Goal: Information Seeking & Learning: Learn about a topic

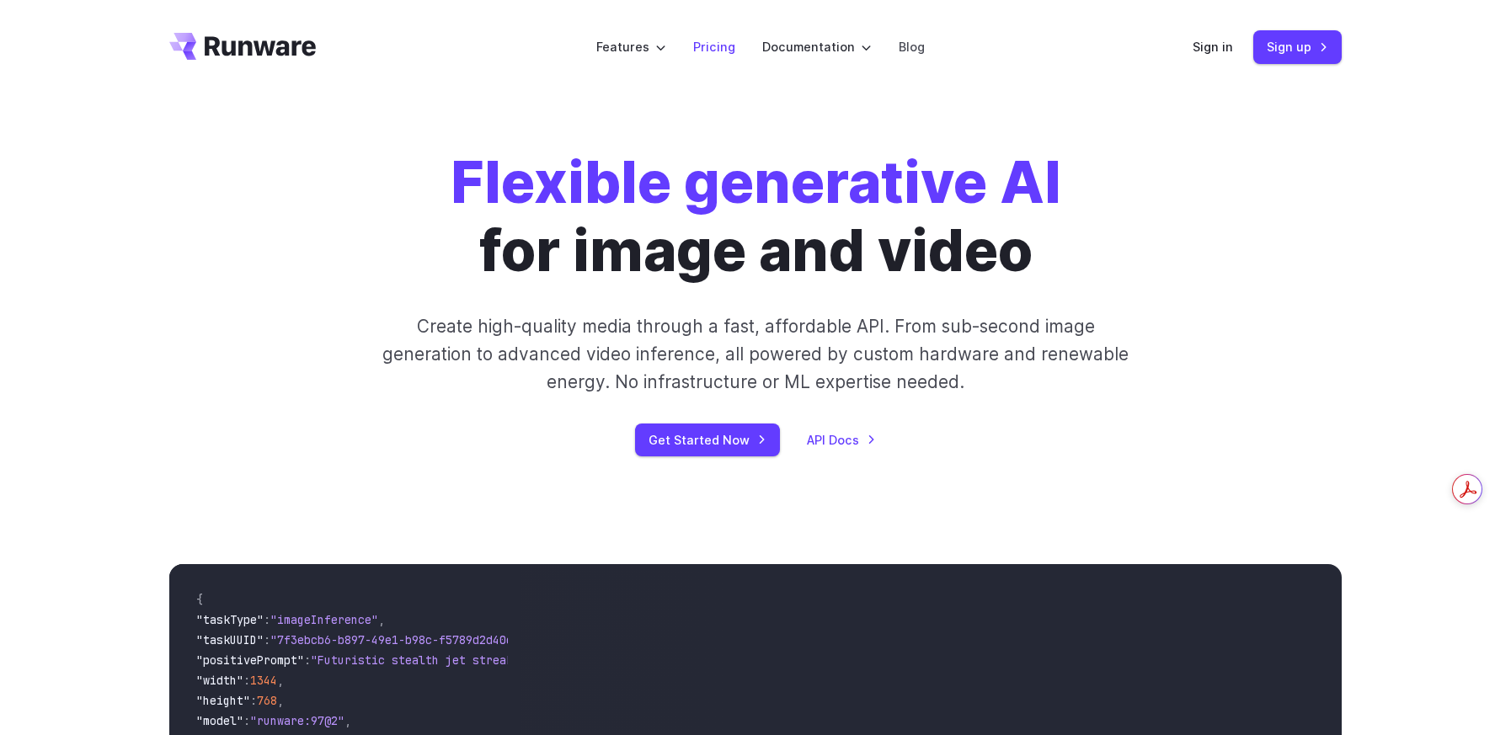
click at [728, 37] on link "Pricing" at bounding box center [714, 46] width 42 height 19
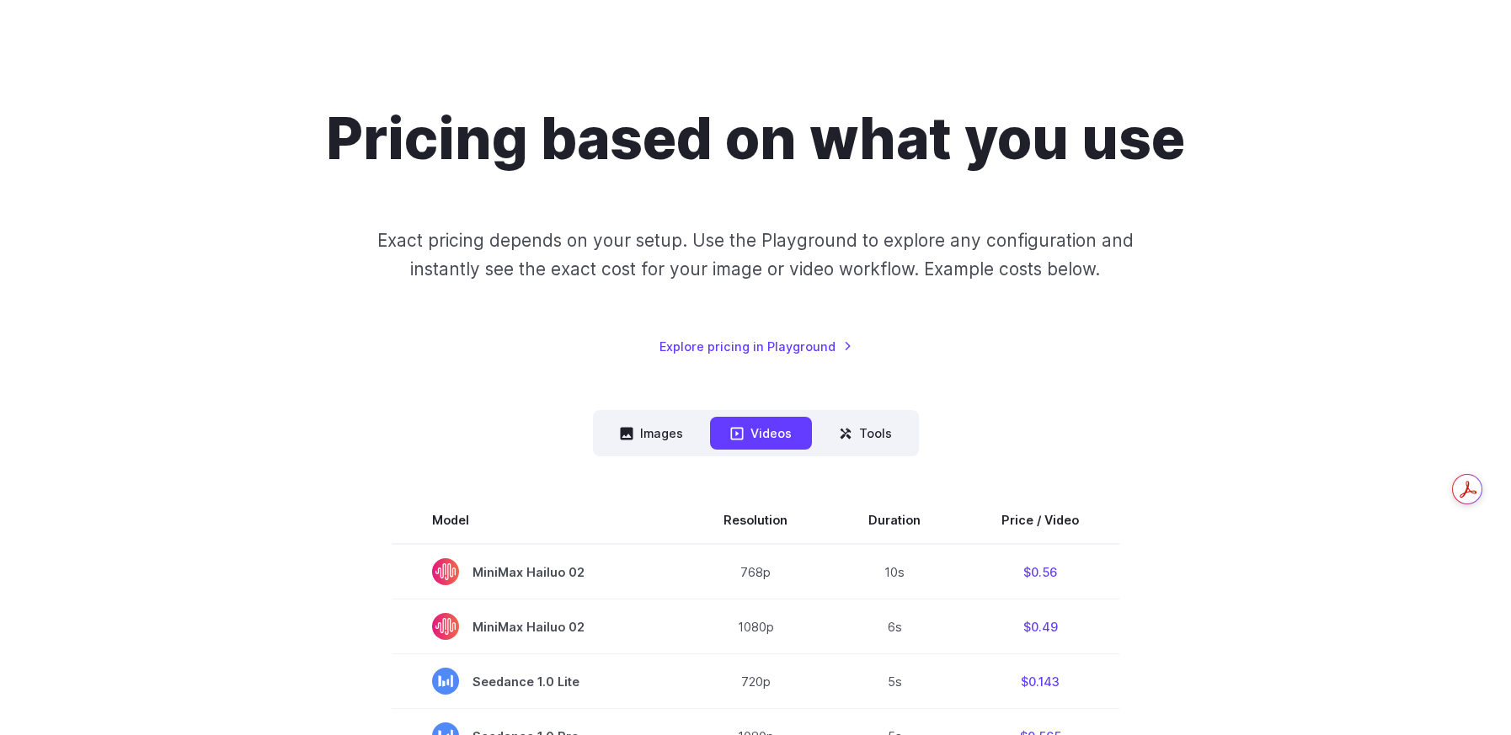
scroll to position [68, 0]
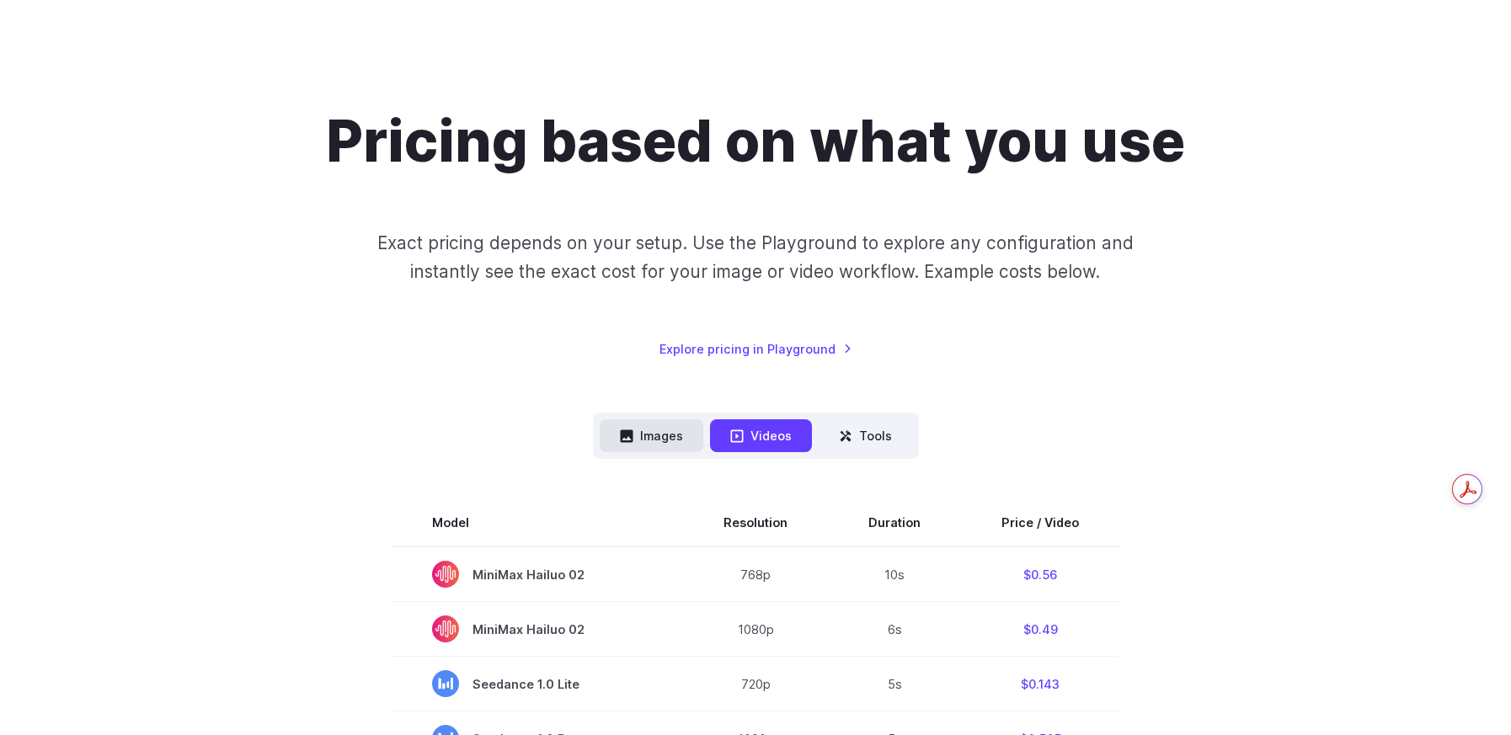
click at [686, 419] on button "Images" at bounding box center [651, 435] width 104 height 33
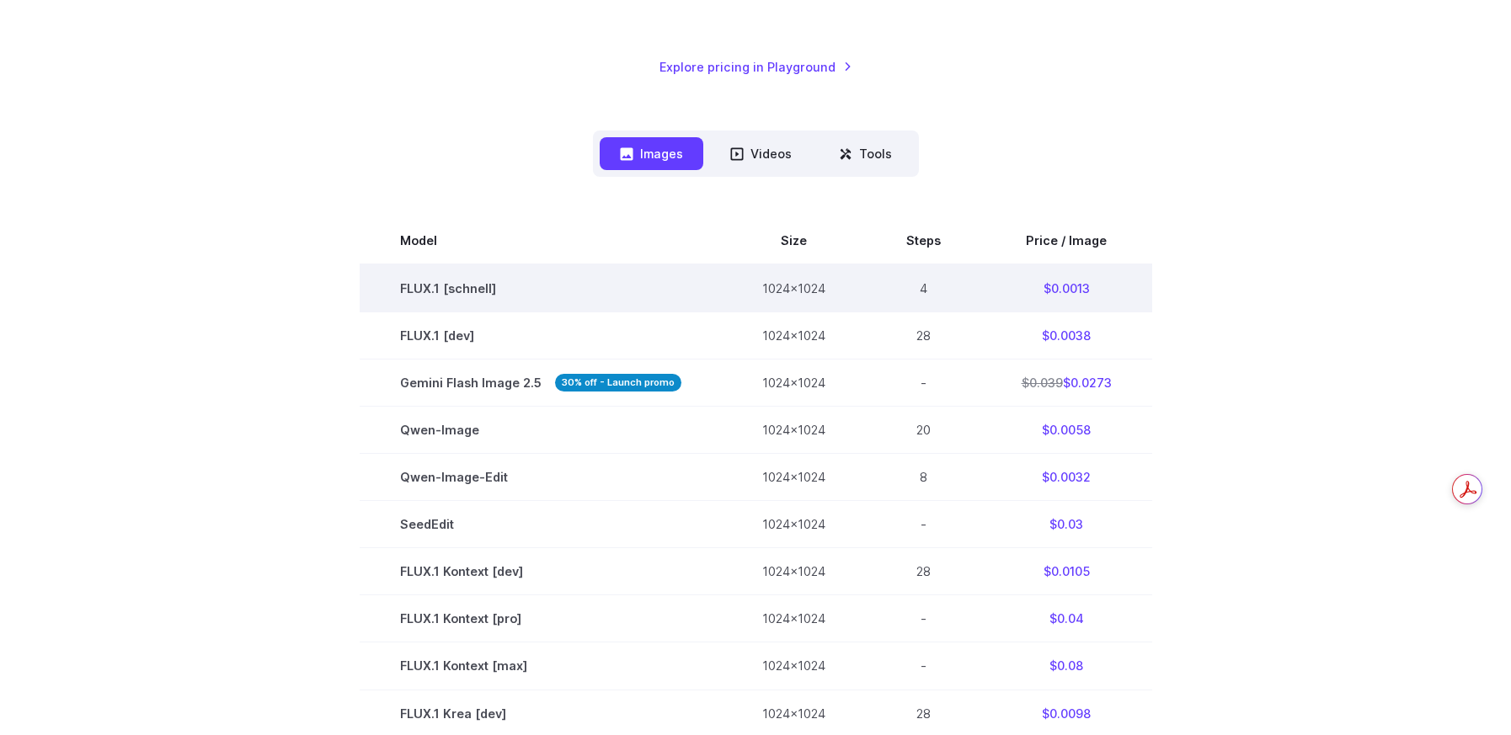
scroll to position [351, 0]
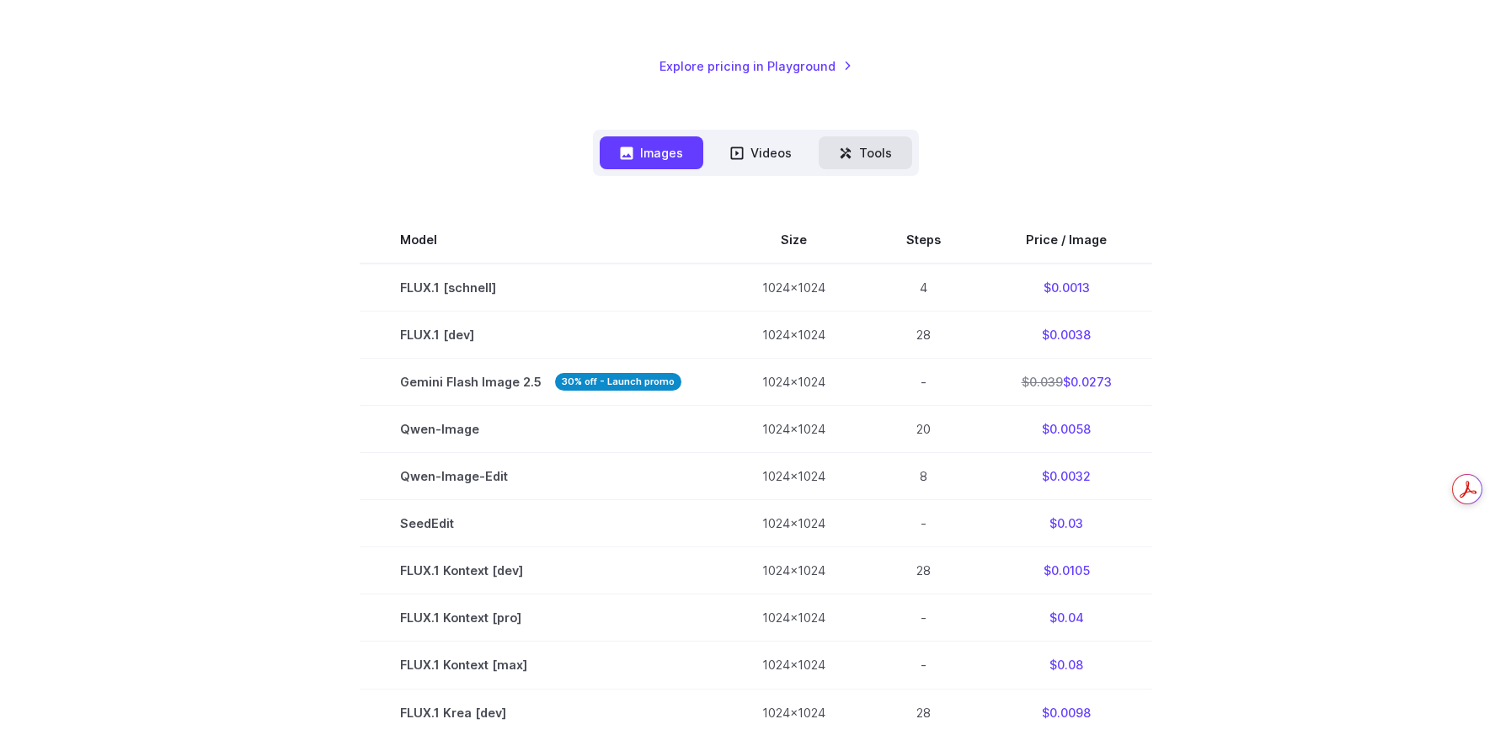
click at [836, 136] on button "Tools" at bounding box center [864, 152] width 93 height 33
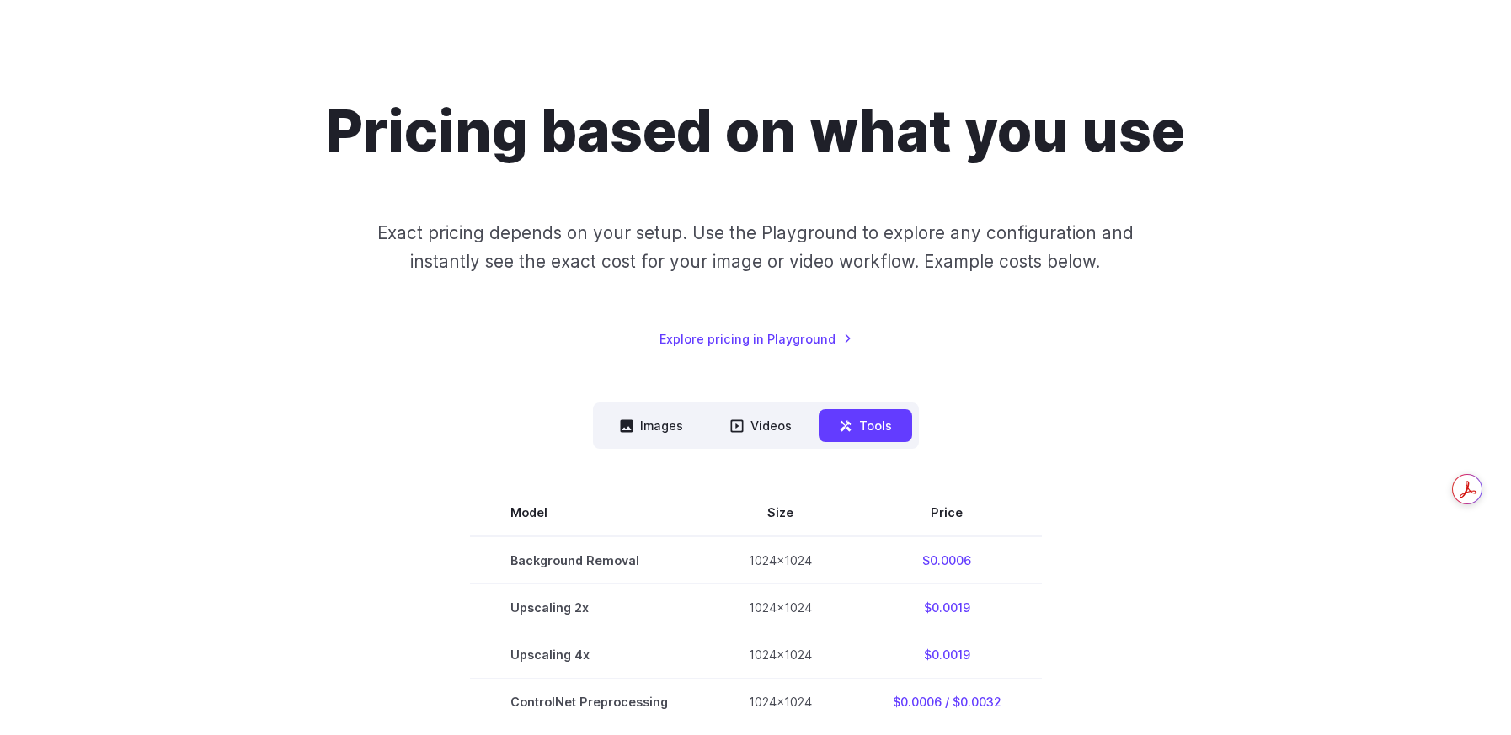
scroll to position [0, 0]
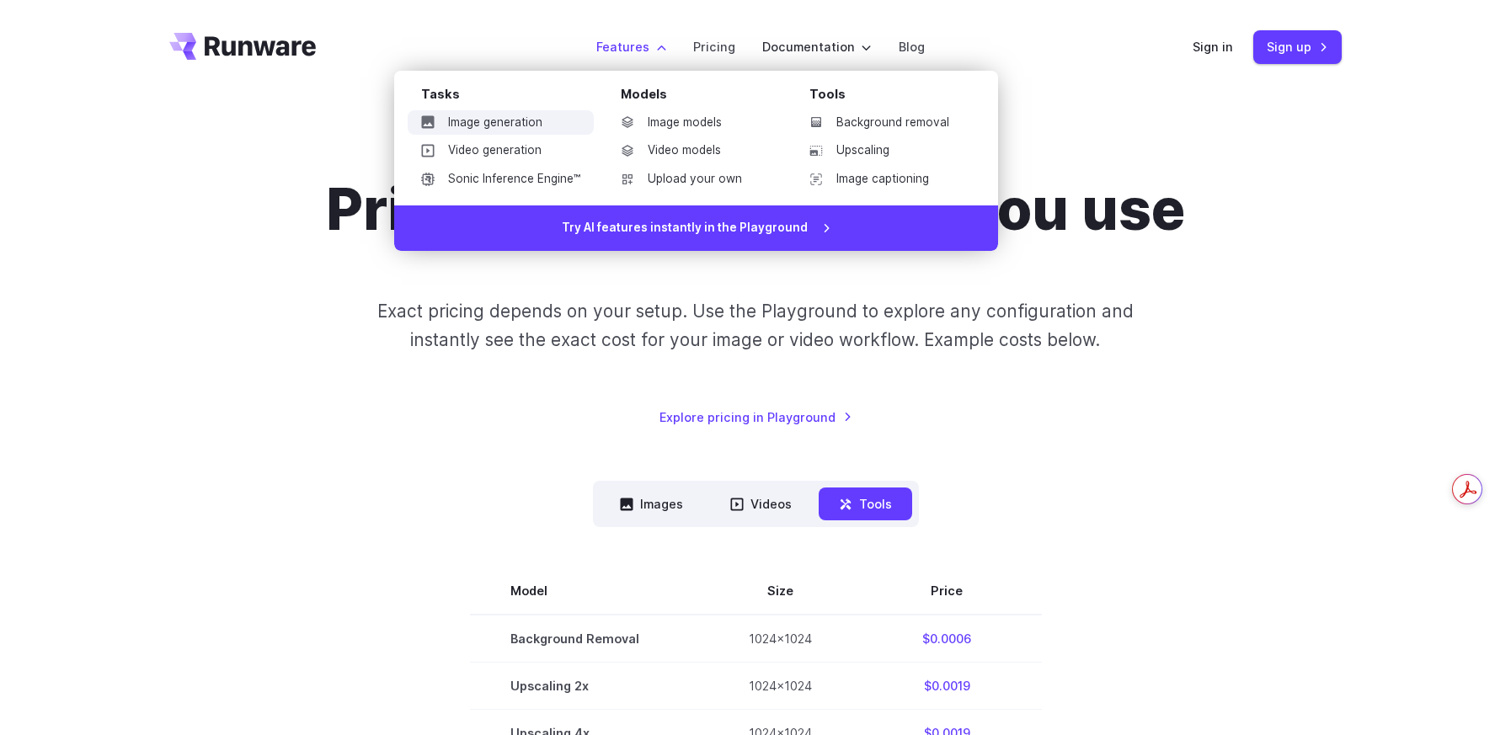
click at [567, 110] on link "Image generation" at bounding box center [501, 122] width 186 height 25
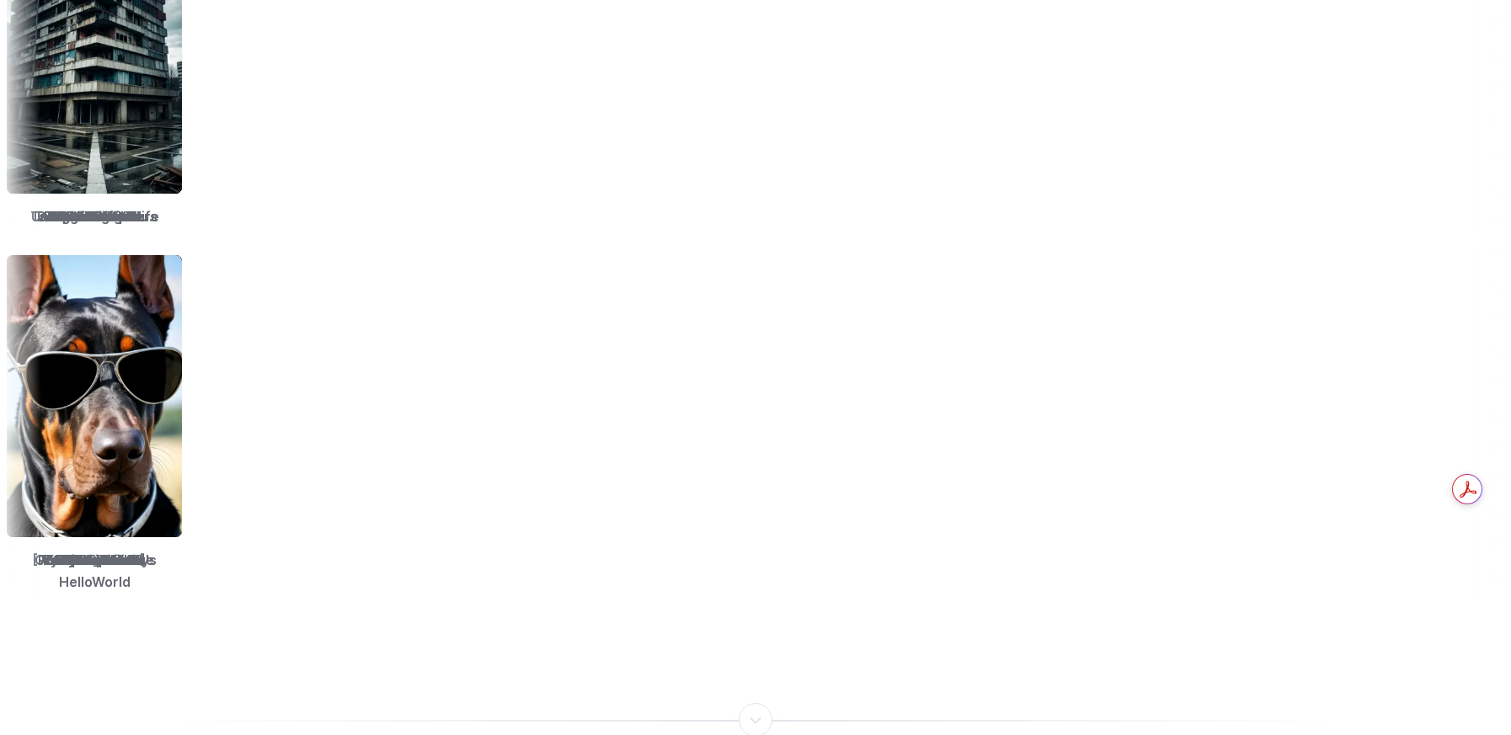
scroll to position [2985, 0]
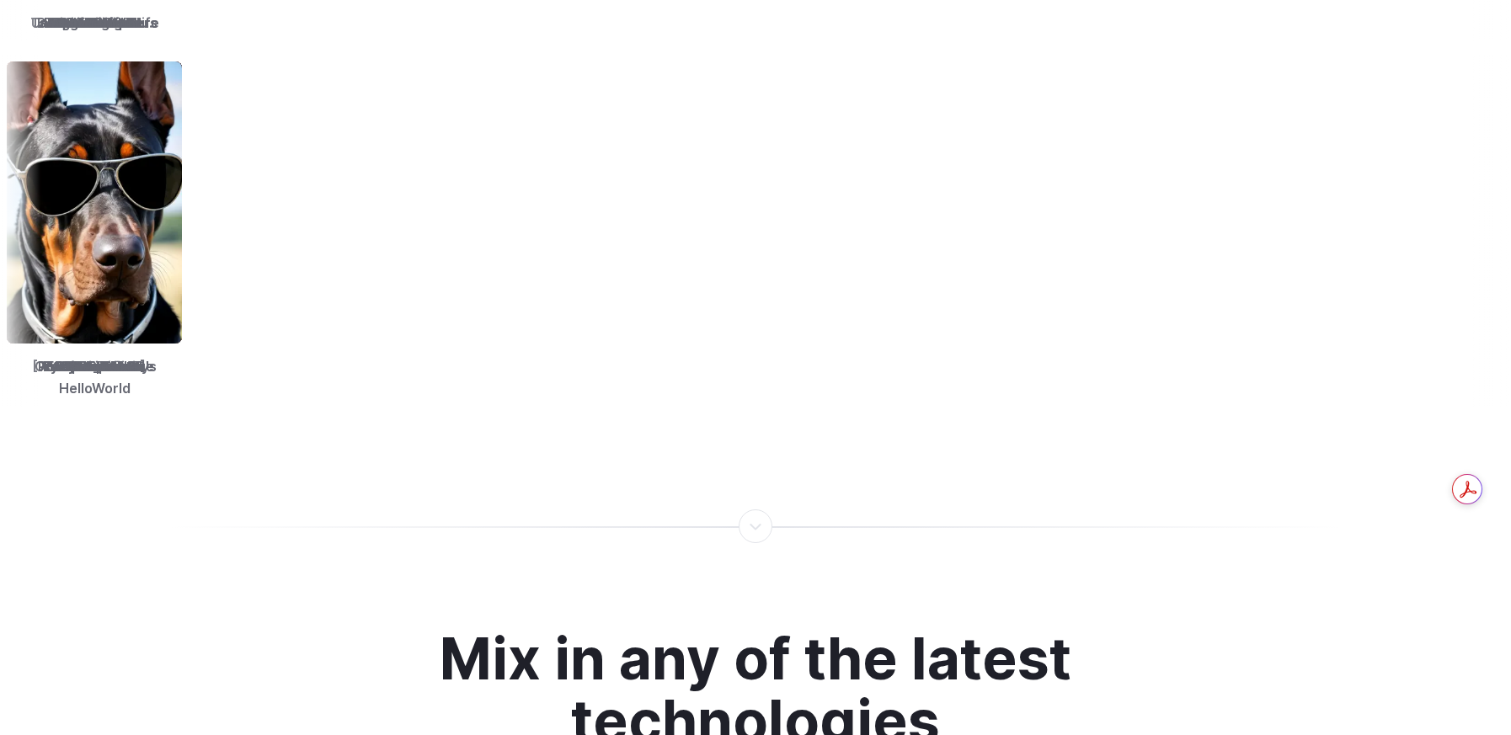
scroll to position [3181, 0]
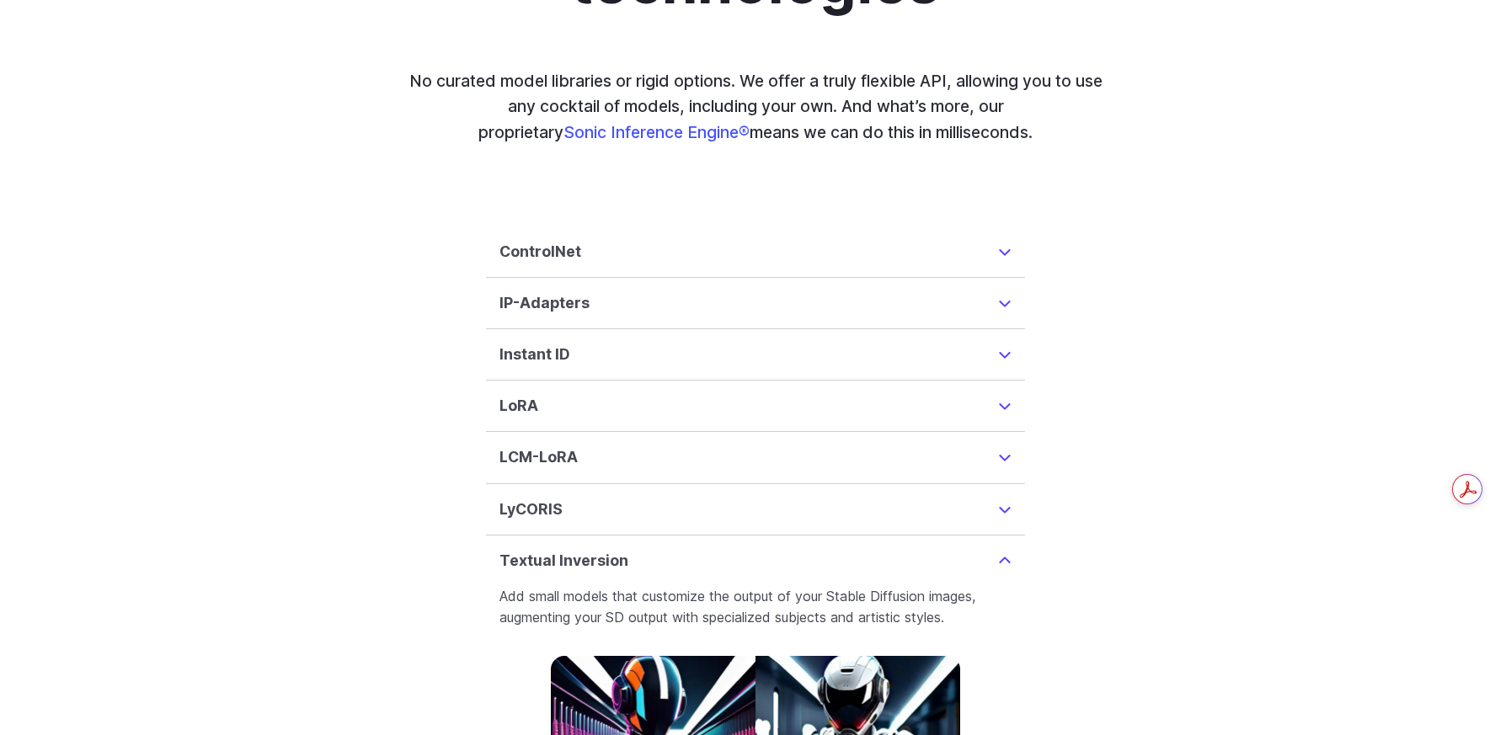
scroll to position [3902, 0]
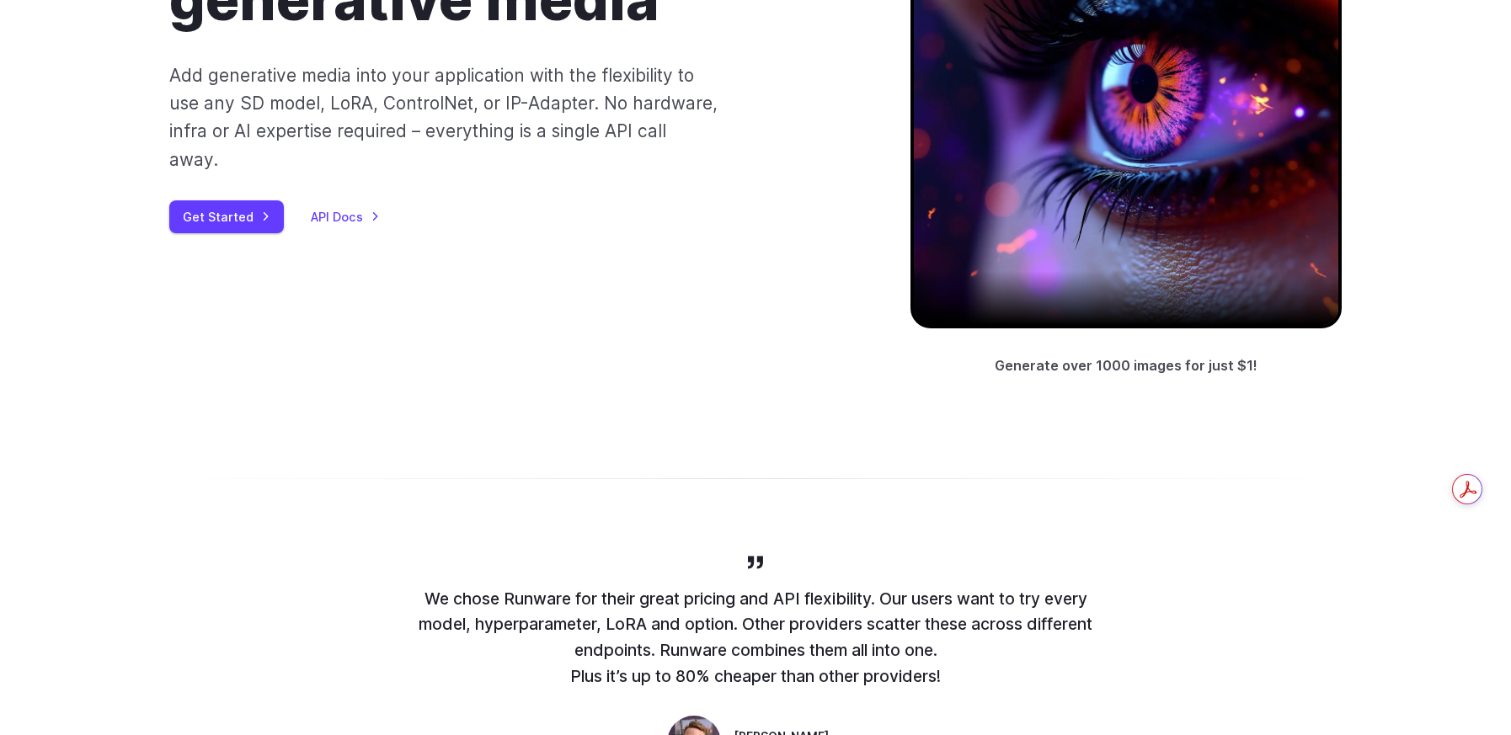
scroll to position [0, 0]
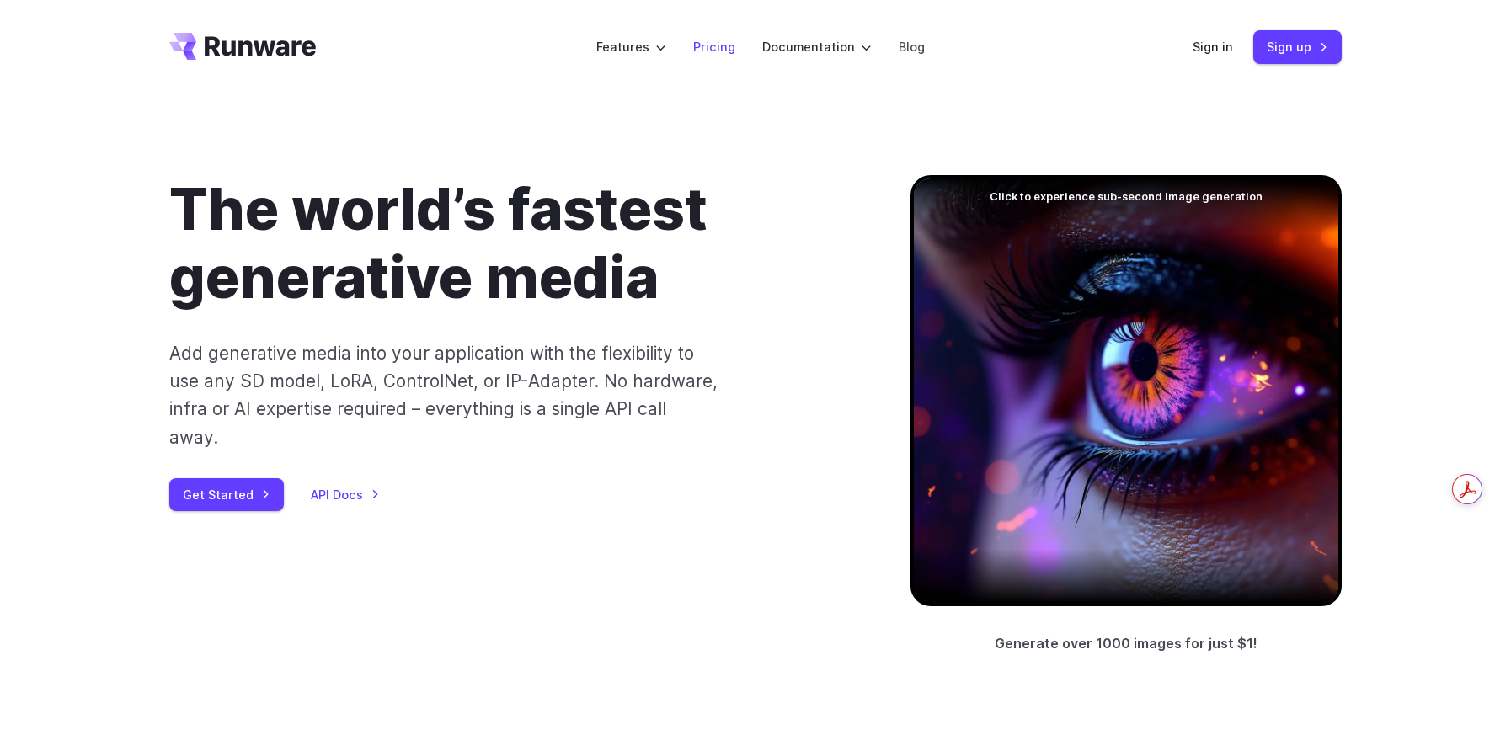
click at [728, 37] on link "Pricing" at bounding box center [714, 46] width 42 height 19
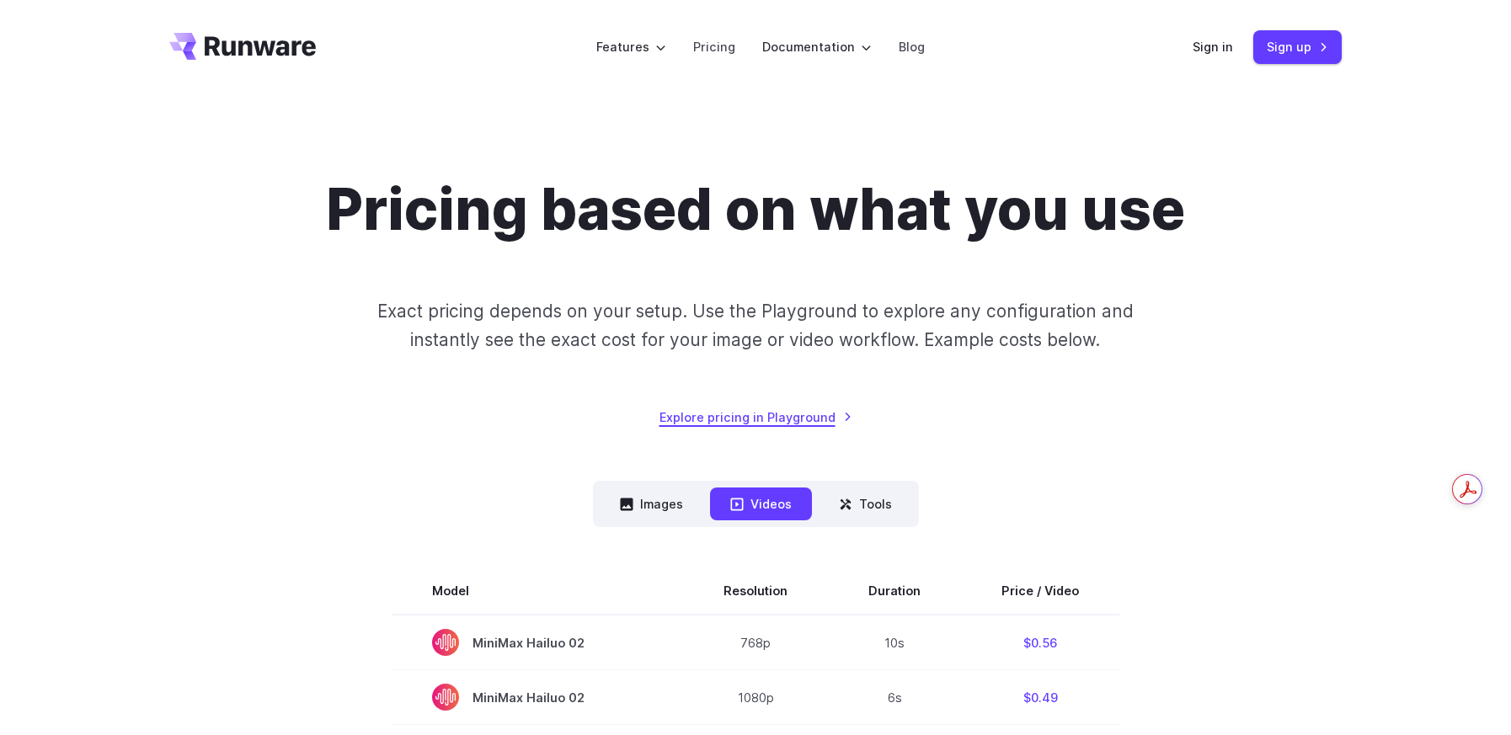
click at [751, 408] on link "Explore pricing in Playground" at bounding box center [755, 417] width 193 height 19
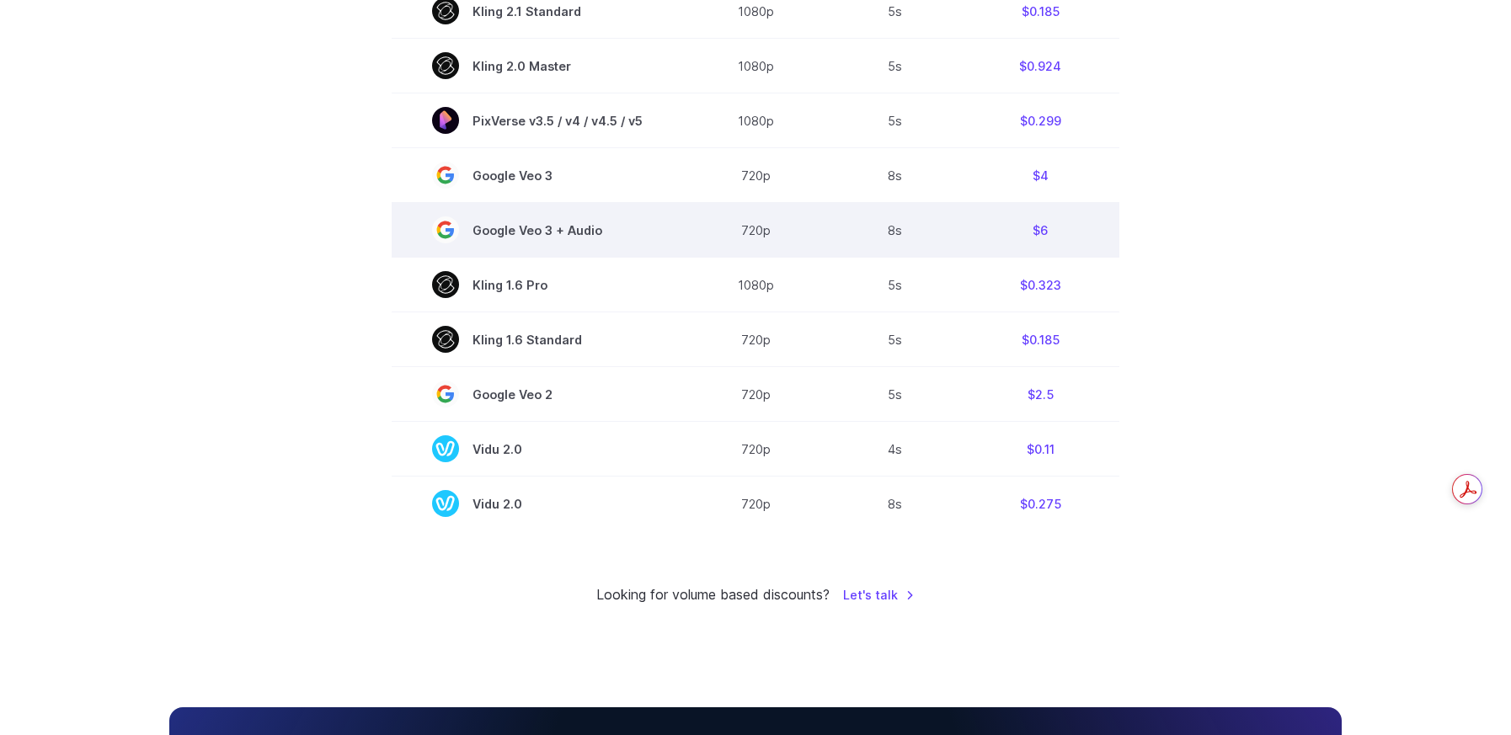
scroll to position [1937, 0]
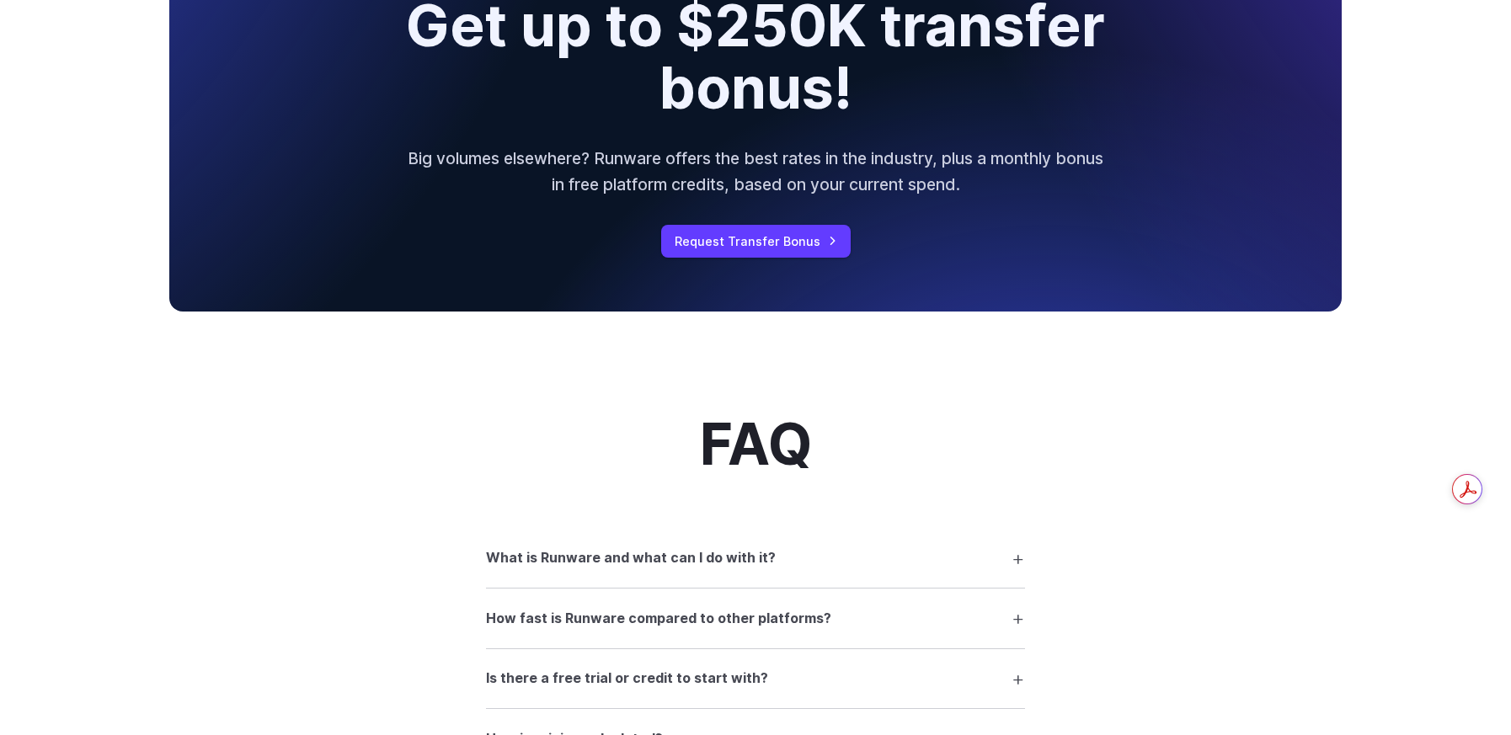
scroll to position [1947, 0]
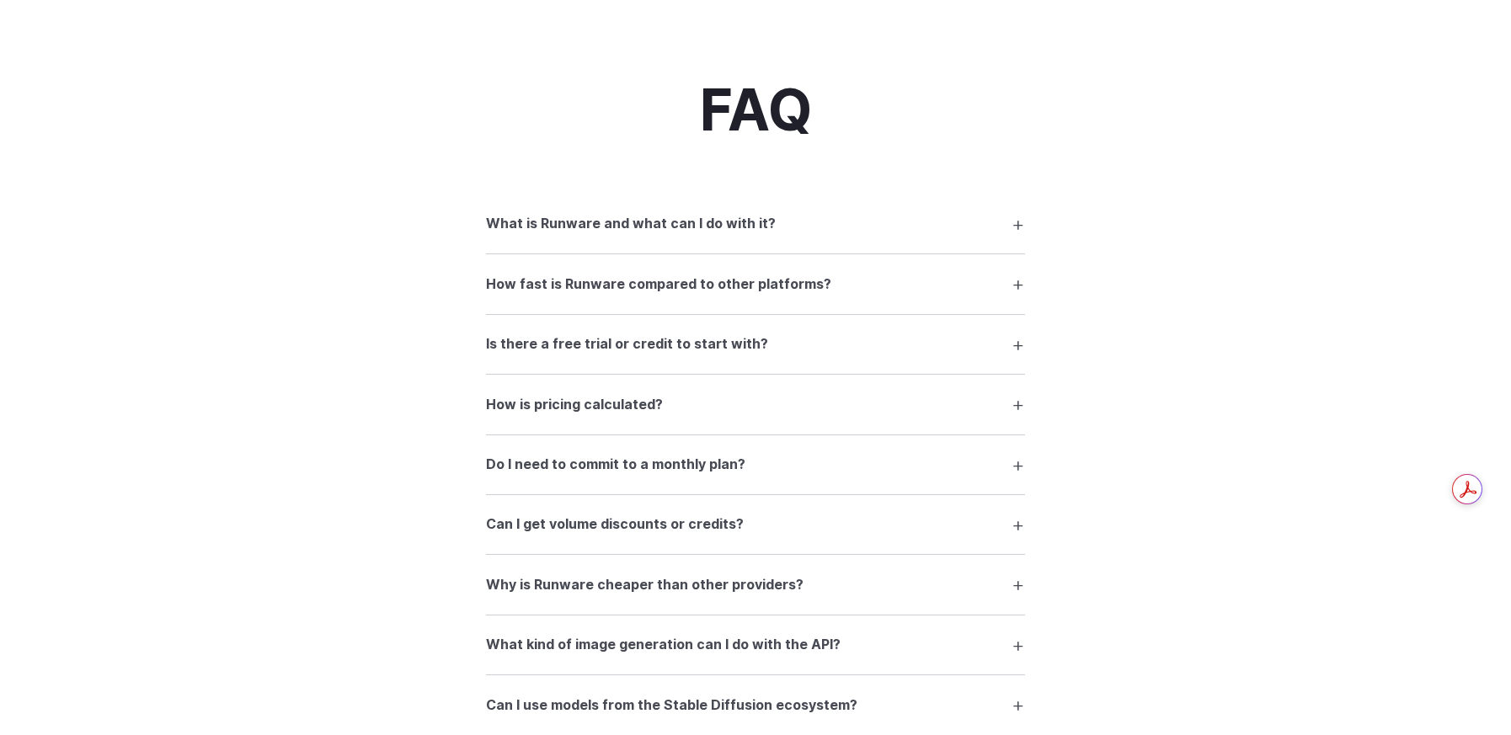
scroll to position [2310, 0]
